Goal: Transaction & Acquisition: Purchase product/service

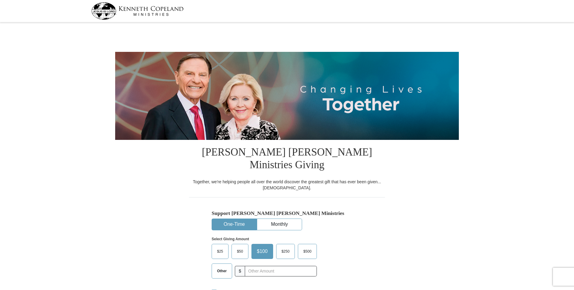
select select "PA"
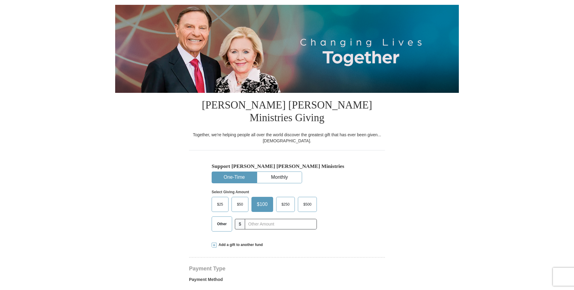
scroll to position [60, 0]
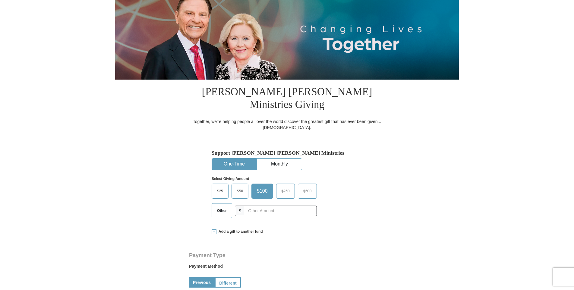
click at [222, 206] on span "Other" at bounding box center [222, 210] width 16 height 9
click at [0, 0] on input "Other" at bounding box center [0, 0] width 0 height 0
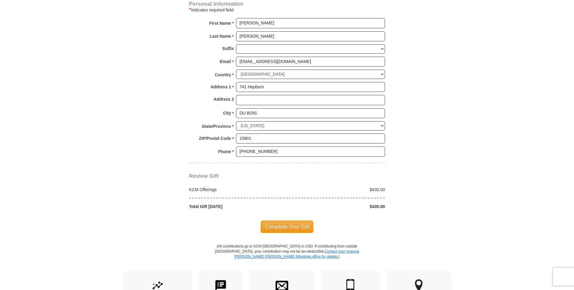
scroll to position [422, 0]
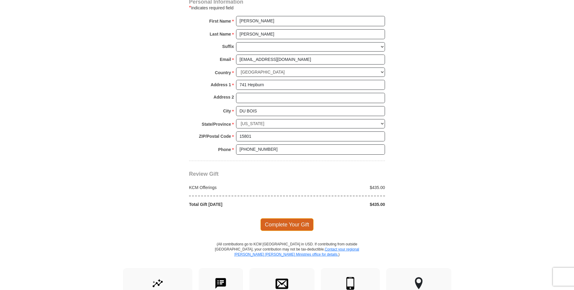
type input "435"
click at [299, 218] on span "Complete Your Gift" at bounding box center [286, 224] width 53 height 13
